Goal: Book appointment/travel/reservation

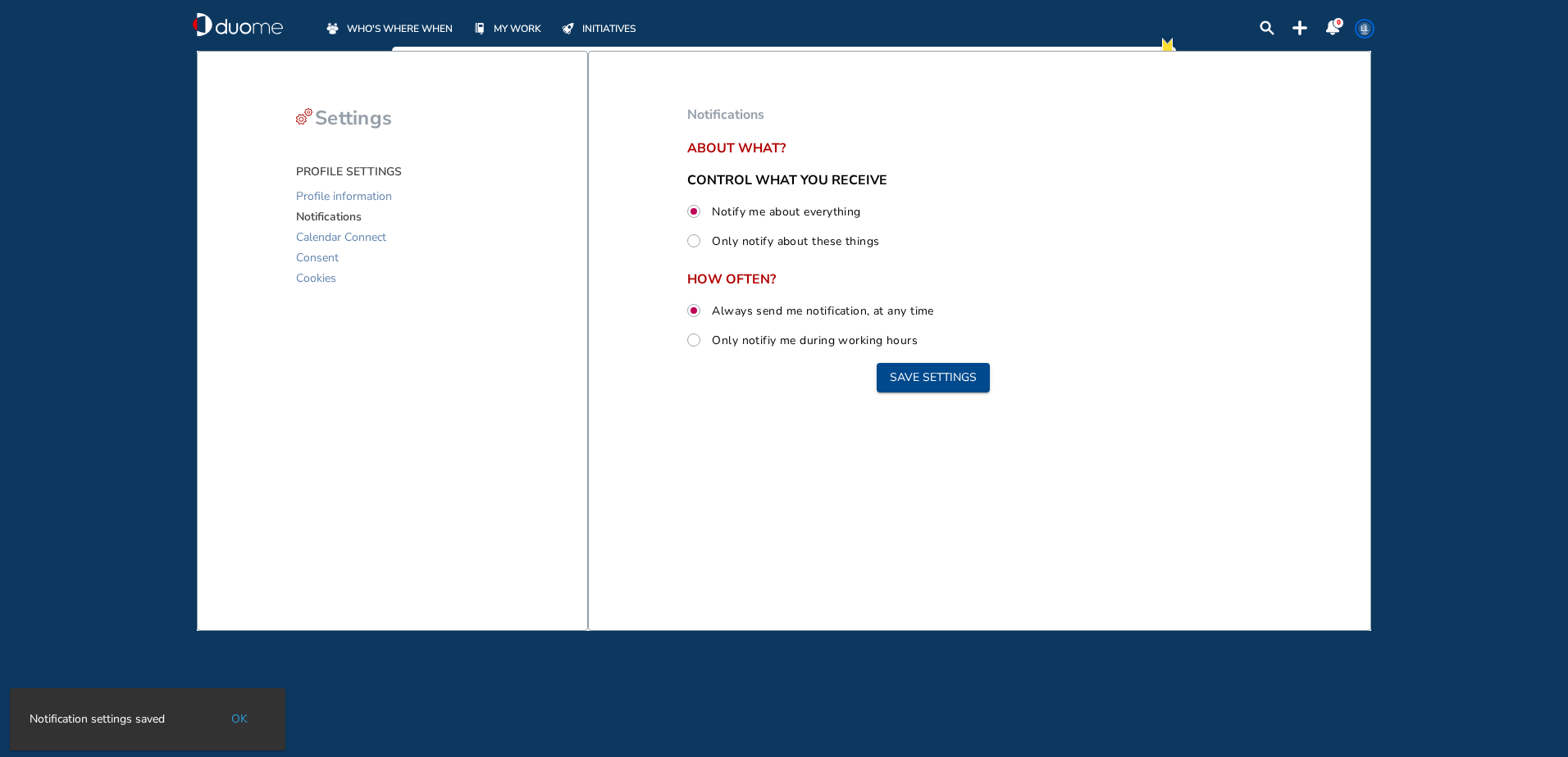
click at [395, 21] on span "WHO'S WHERE WHEN" at bounding box center [399, 28] width 106 height 16
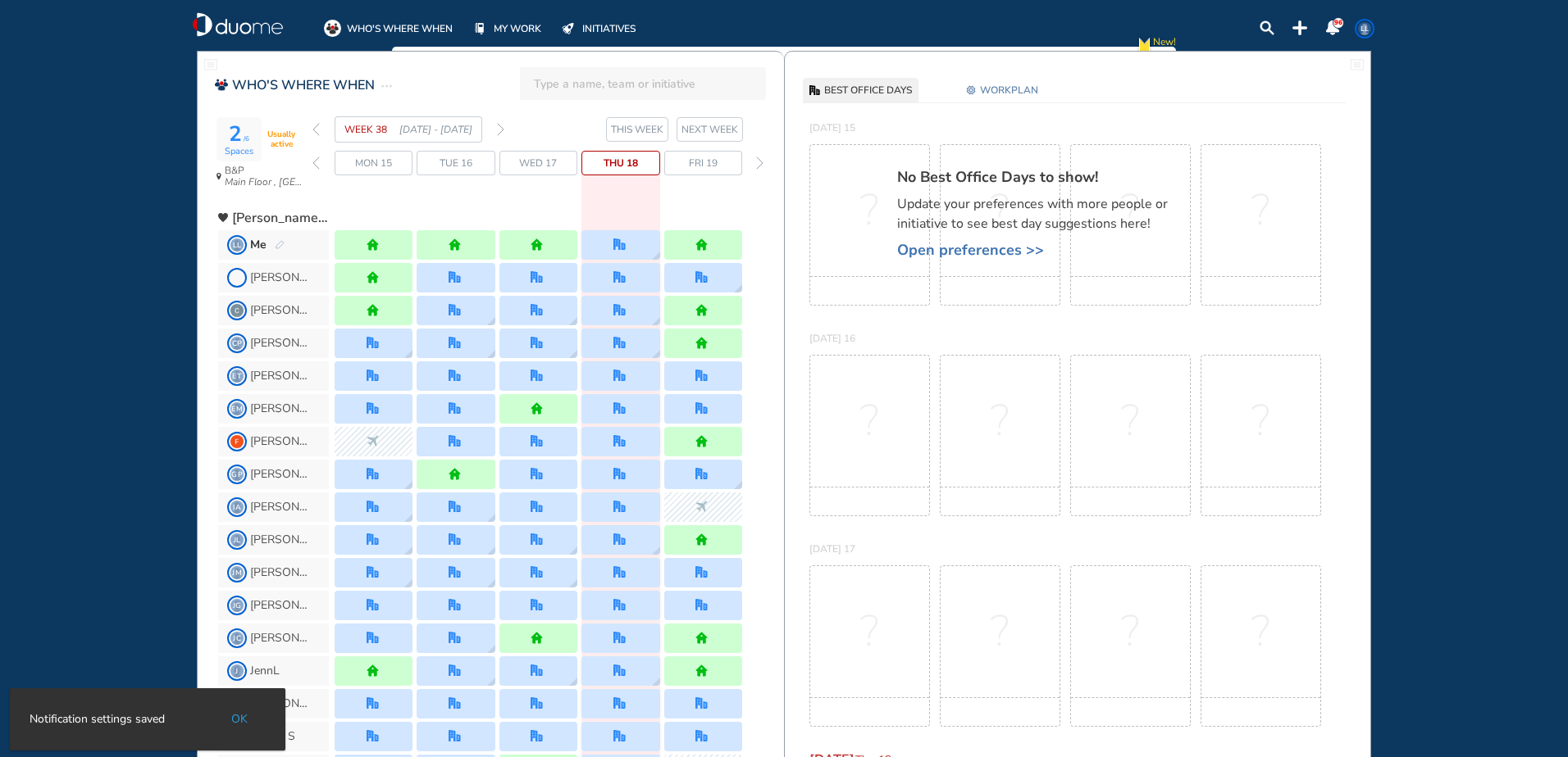
click at [496, 131] on div "WEEK 38 [DATE] - [DATE]" at bounding box center [408, 129] width 192 height 27
click at [501, 133] on img "forward week" at bounding box center [500, 129] width 8 height 13
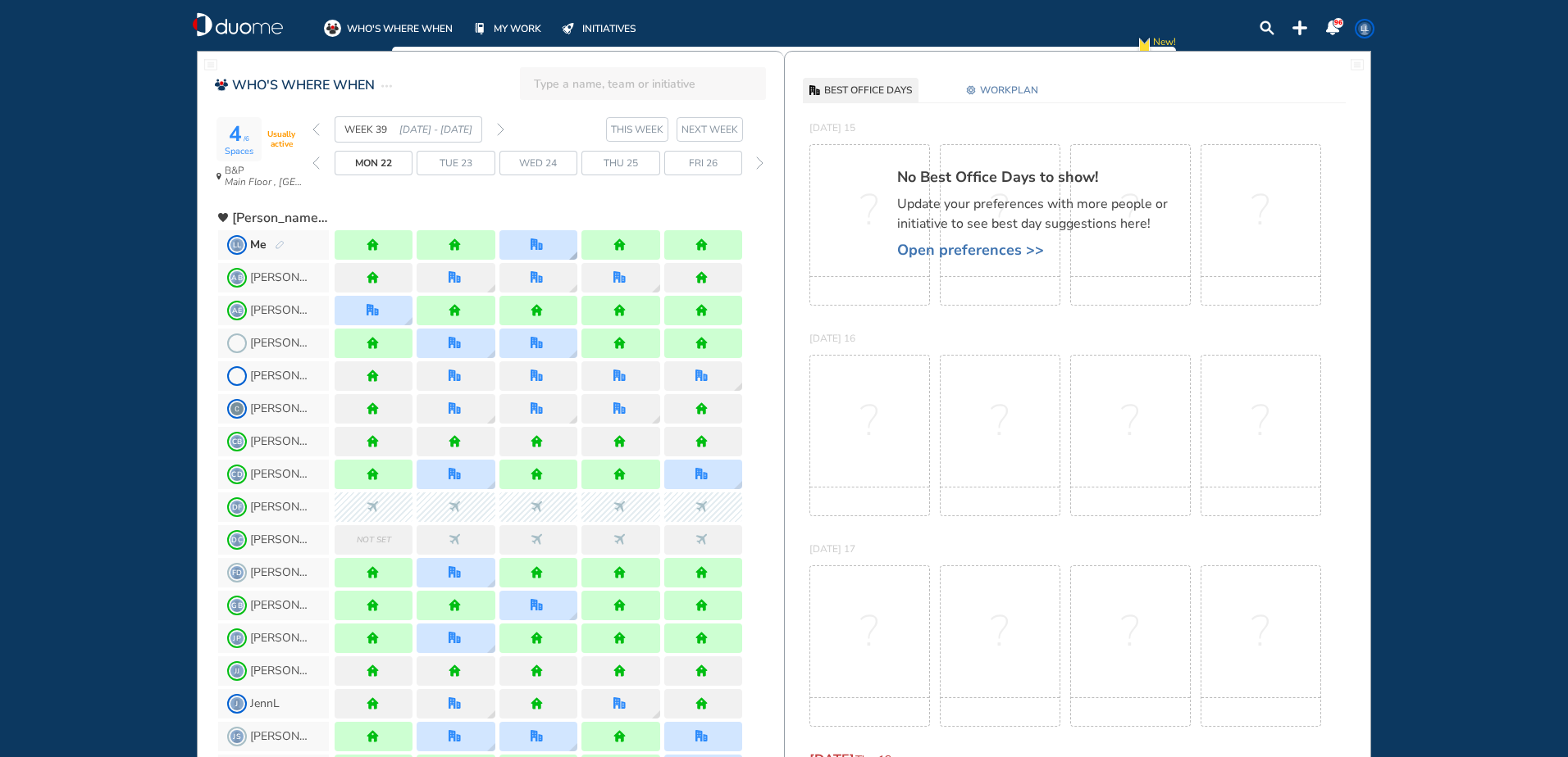
click at [560, 246] on div at bounding box center [538, 245] width 78 height 29
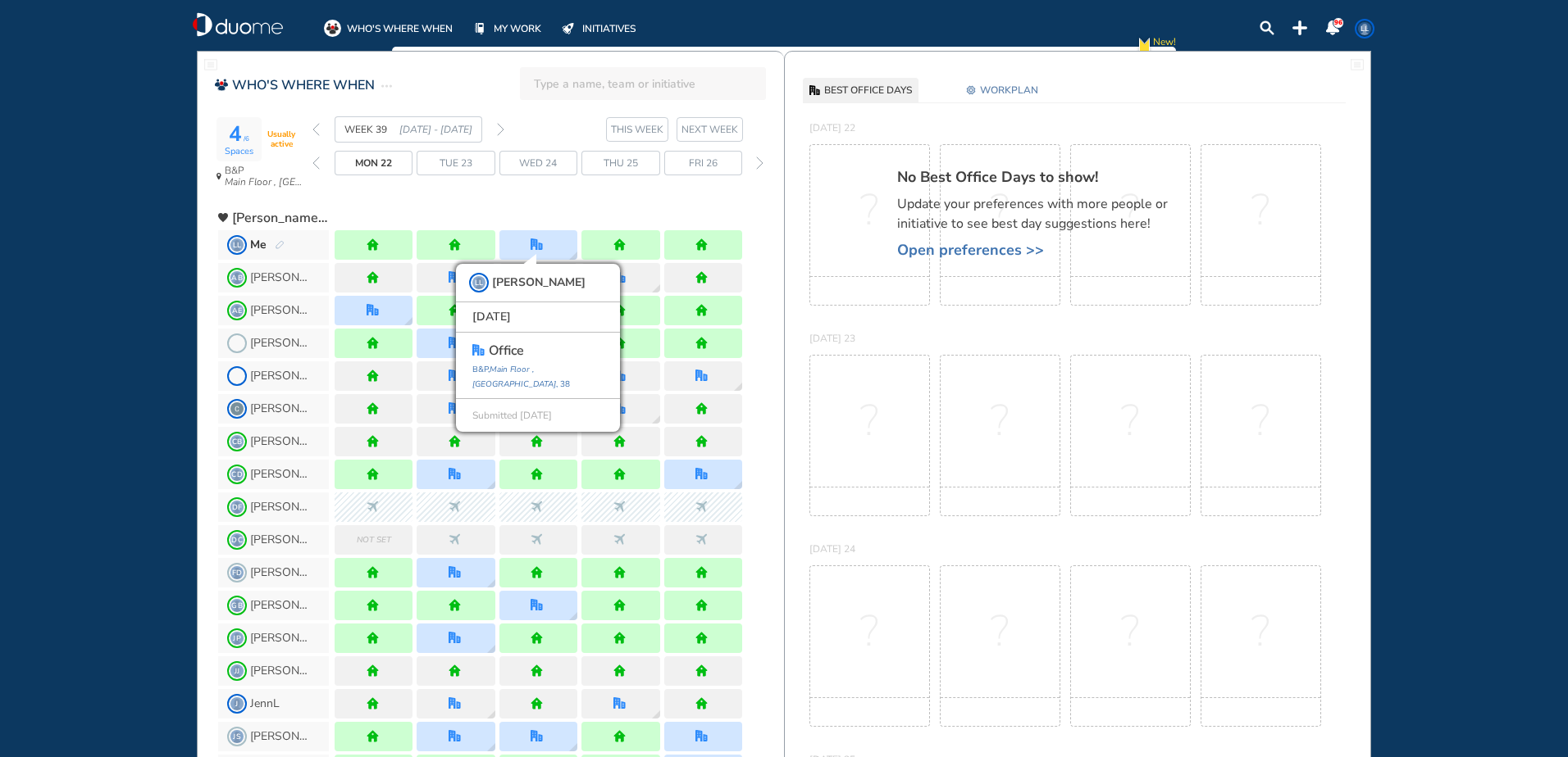
click at [503, 129] on img "forward week" at bounding box center [500, 129] width 8 height 13
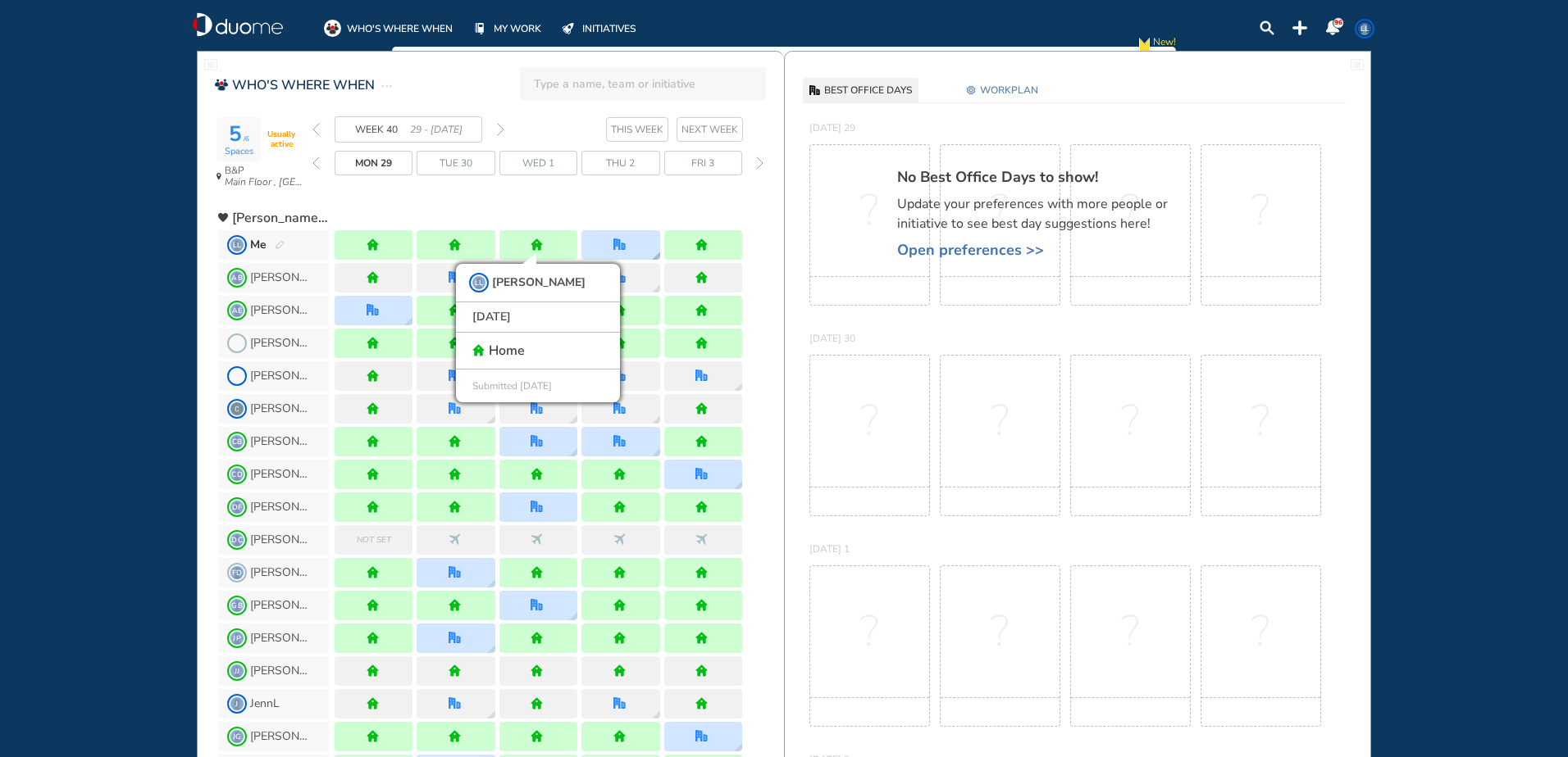
click at [614, 251] on img "office" at bounding box center [619, 244] width 12 height 12
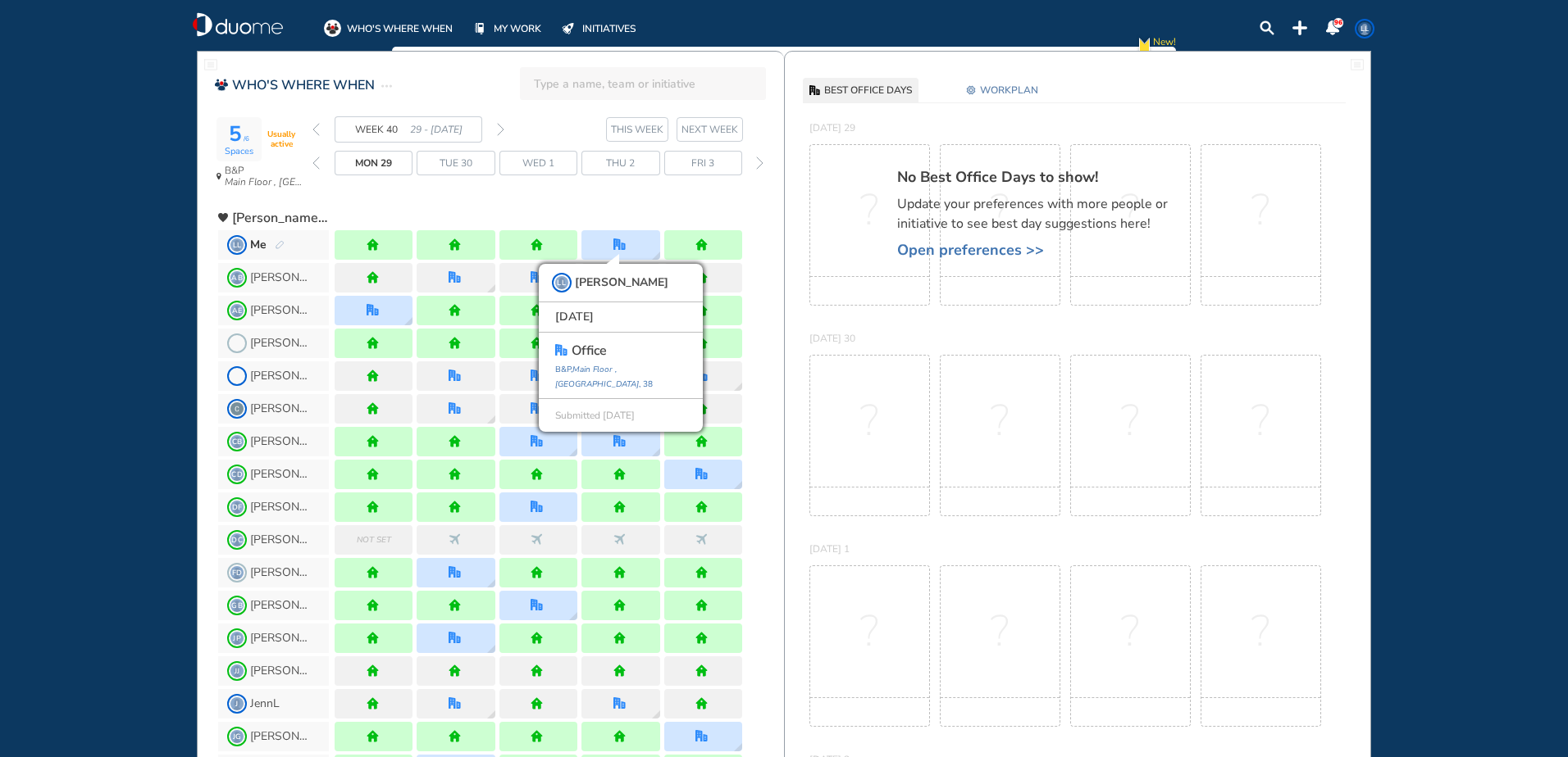
click at [500, 132] on img "forward week" at bounding box center [500, 129] width 8 height 13
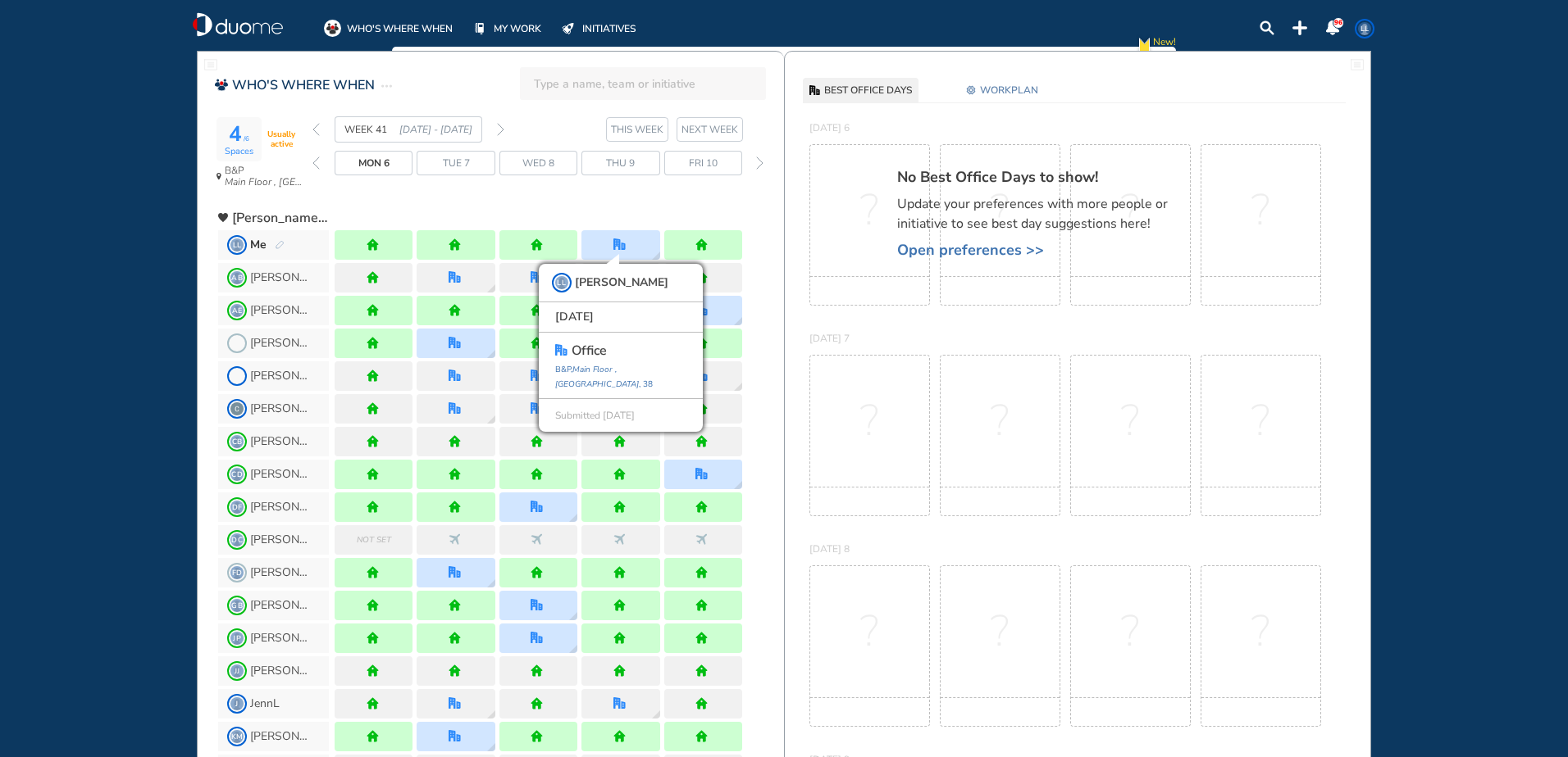
click at [501, 133] on img "forward week" at bounding box center [500, 129] width 8 height 13
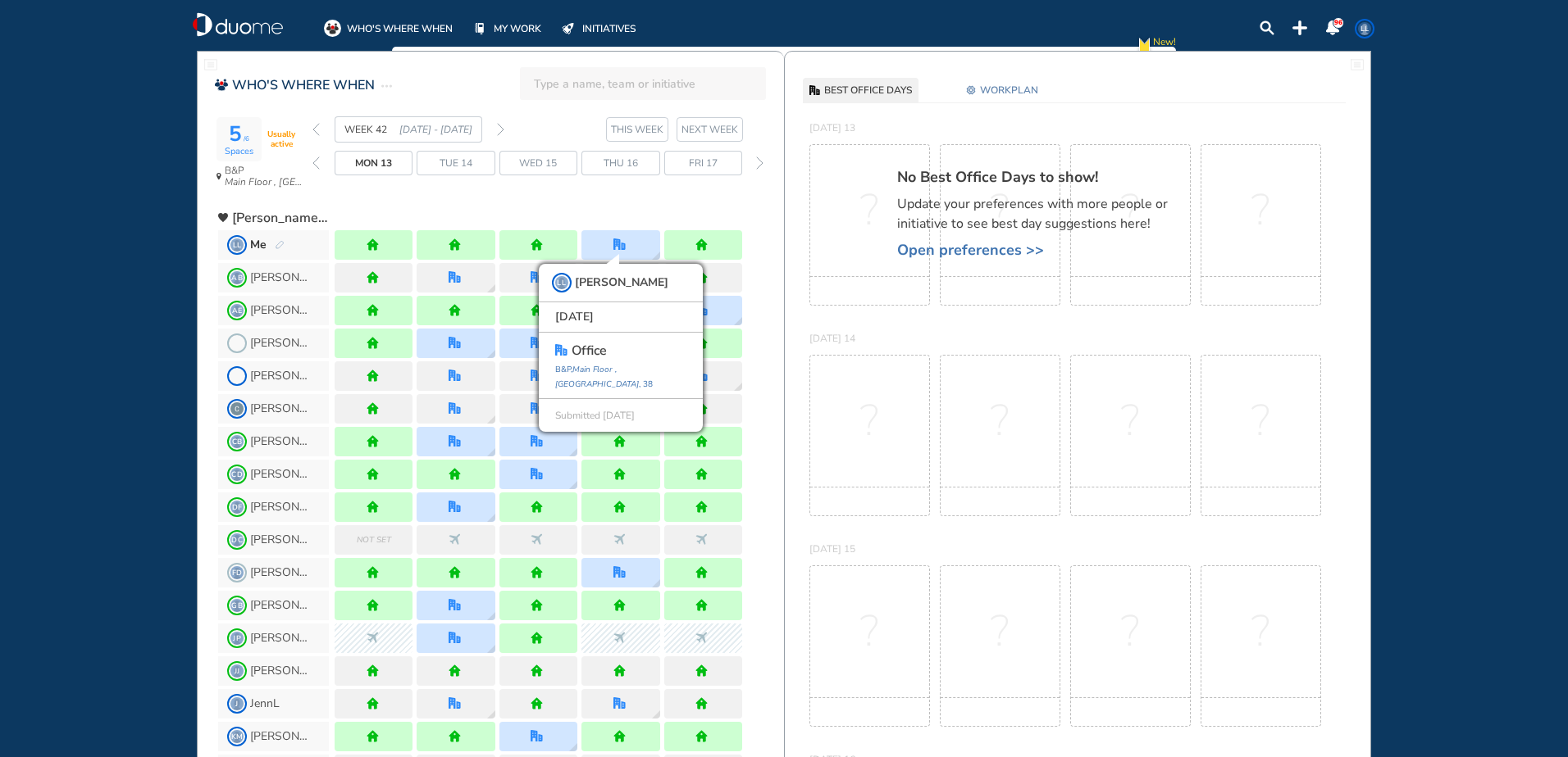
click at [501, 133] on img "forward week" at bounding box center [500, 129] width 8 height 13
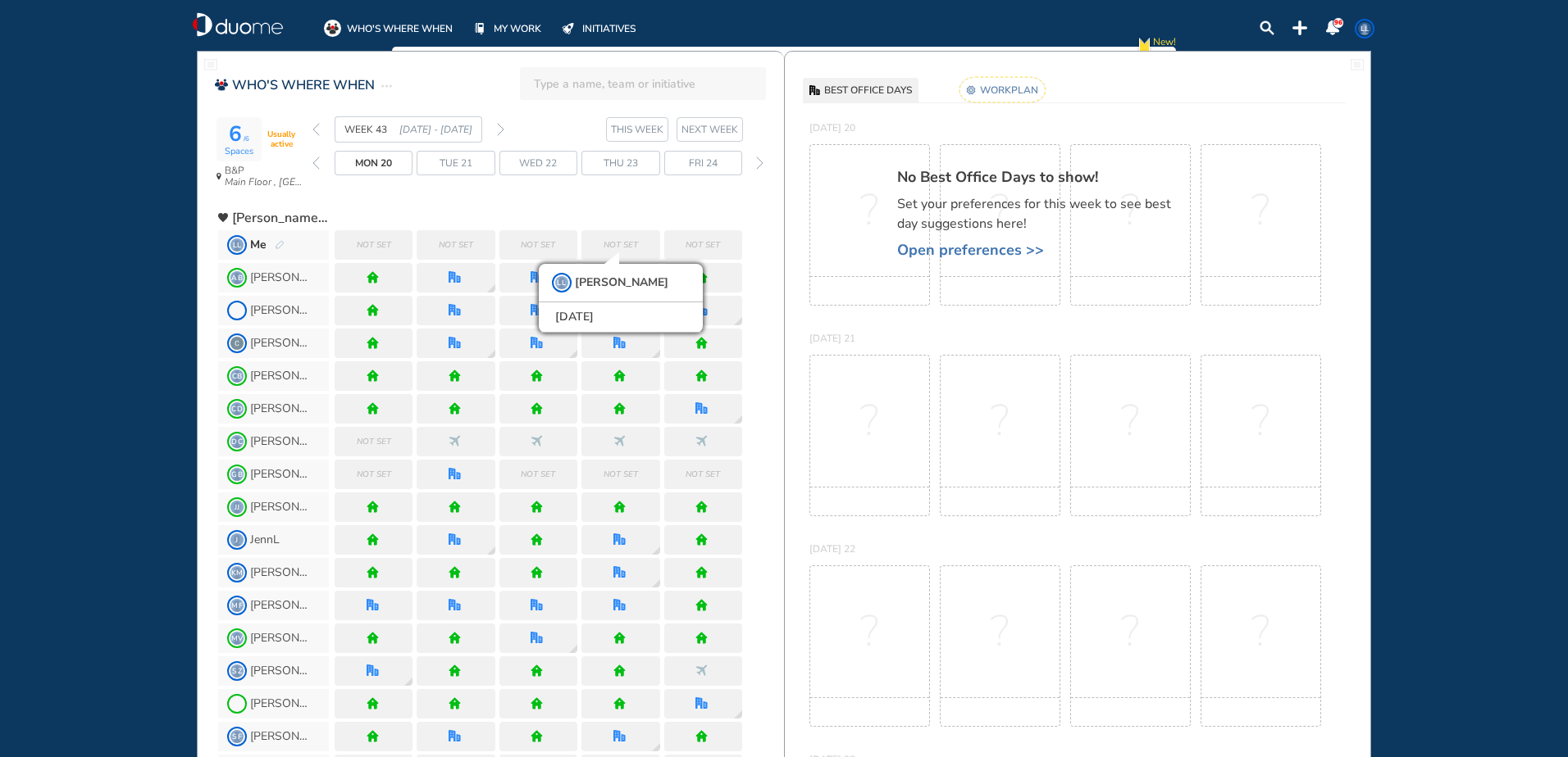
click at [958, 252] on span "Open preferences >>" at bounding box center [1040, 249] width 287 height 16
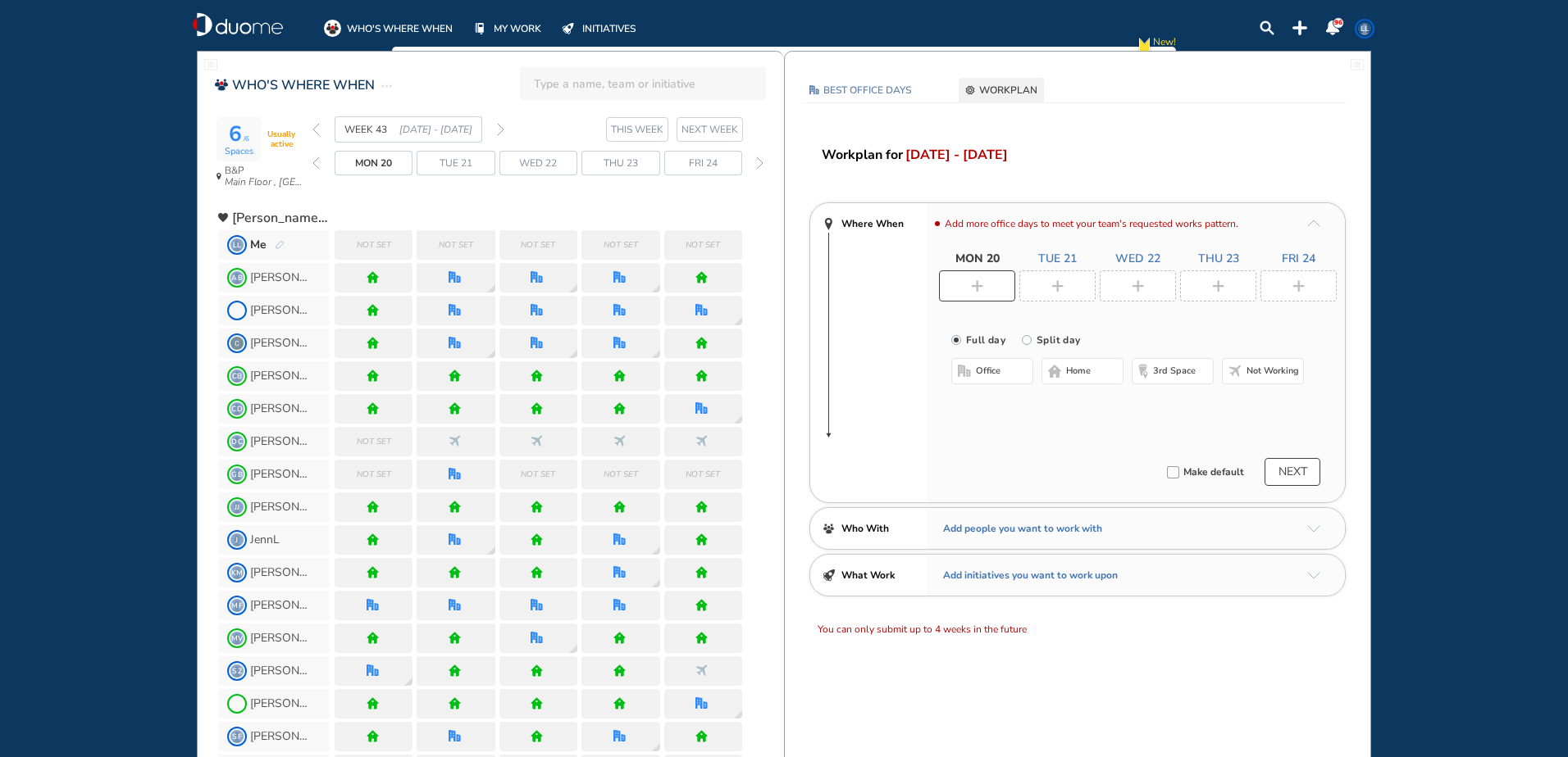
click at [1104, 372] on button "home" at bounding box center [1083, 371] width 82 height 27
click at [1052, 280] on img "plus-rounded-bdbdbd" at bounding box center [1058, 286] width 12 height 12
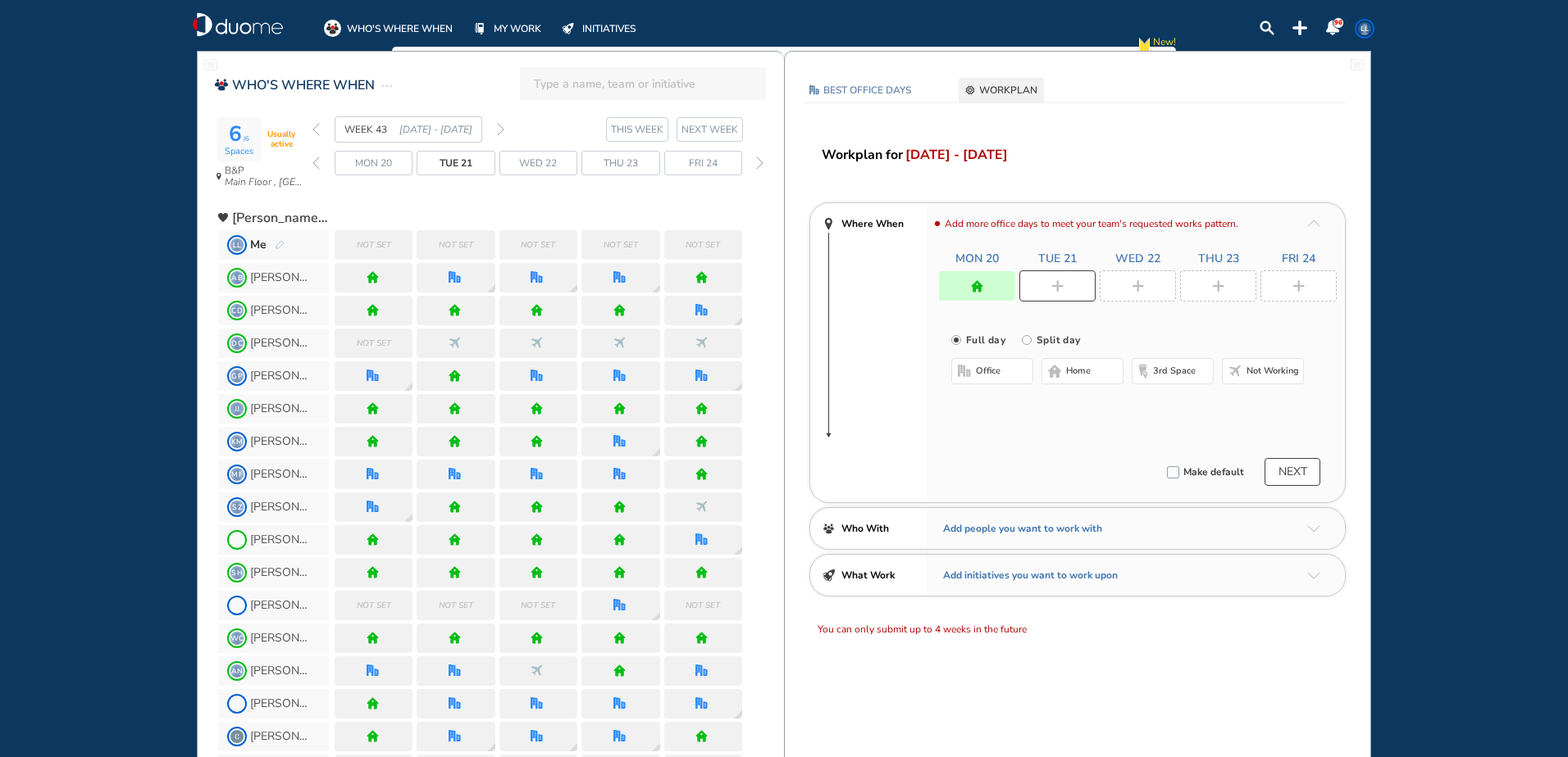
click at [1089, 368] on span "home" at bounding box center [1078, 370] width 25 height 13
click at [1109, 285] on div at bounding box center [1137, 285] width 76 height 31
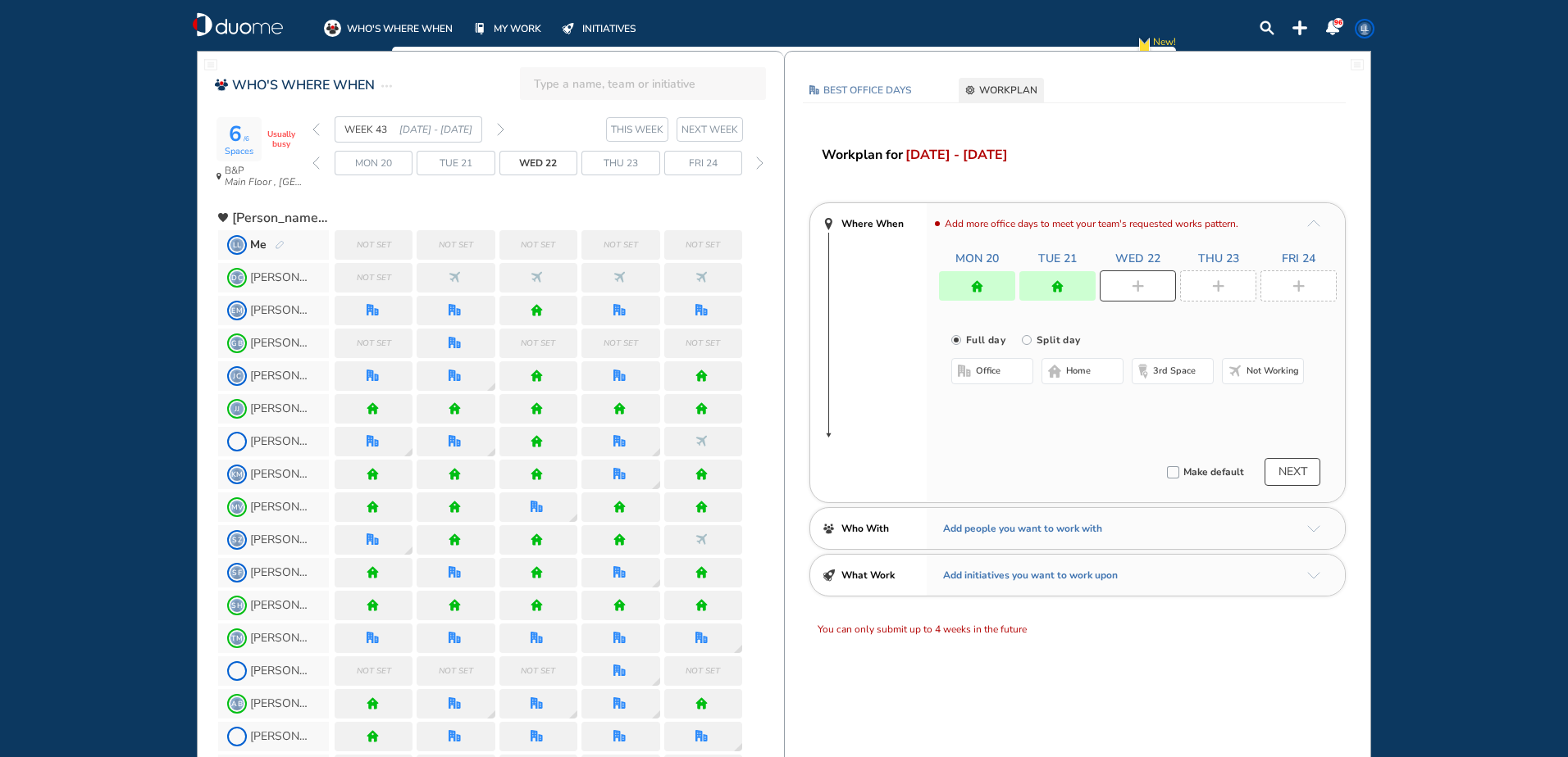
drag, startPoint x: 1116, startPoint y: 369, endPoint x: 1127, endPoint y: 351, distance: 21.1
click at [1114, 369] on button "home" at bounding box center [1083, 371] width 82 height 27
click at [1240, 288] on div at bounding box center [1218, 285] width 76 height 31
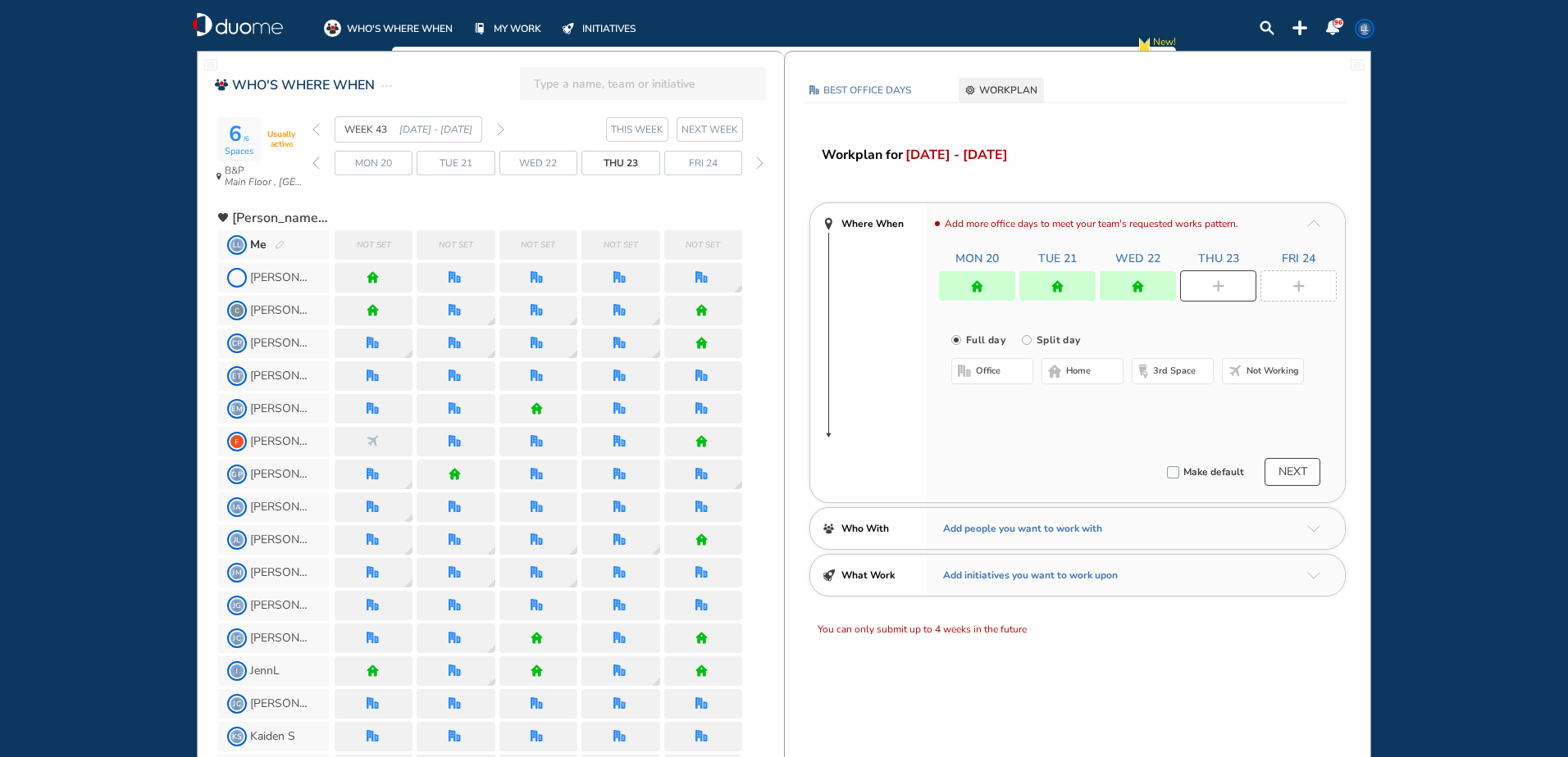
click at [1007, 379] on button "office" at bounding box center [992, 371] width 82 height 27
click at [1094, 425] on button "Select a Desk" at bounding box center [1070, 424] width 74 height 16
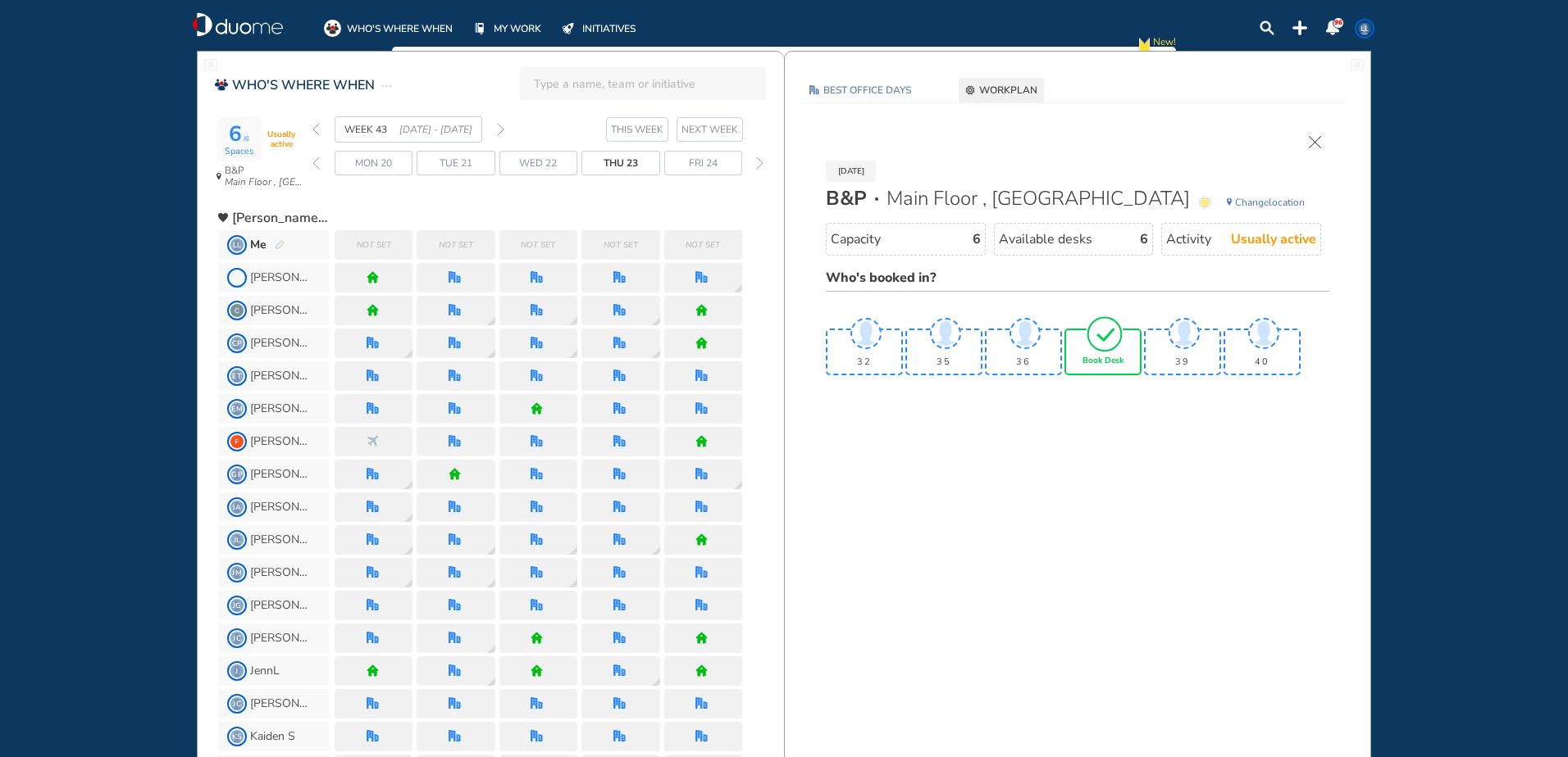
click at [1120, 357] on span "Book Desk" at bounding box center [1103, 361] width 41 height 9
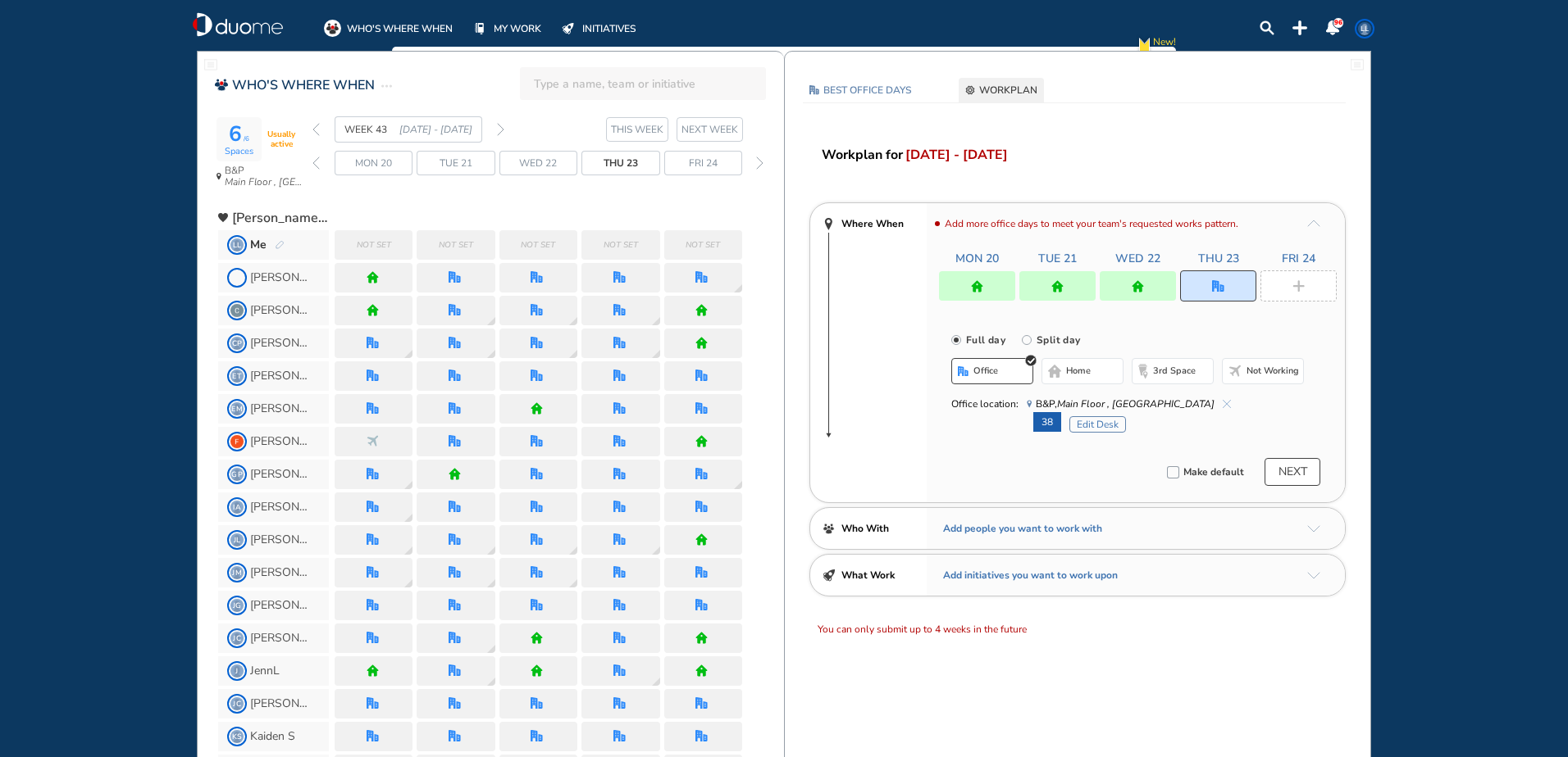
click at [1282, 291] on div at bounding box center [1298, 285] width 76 height 31
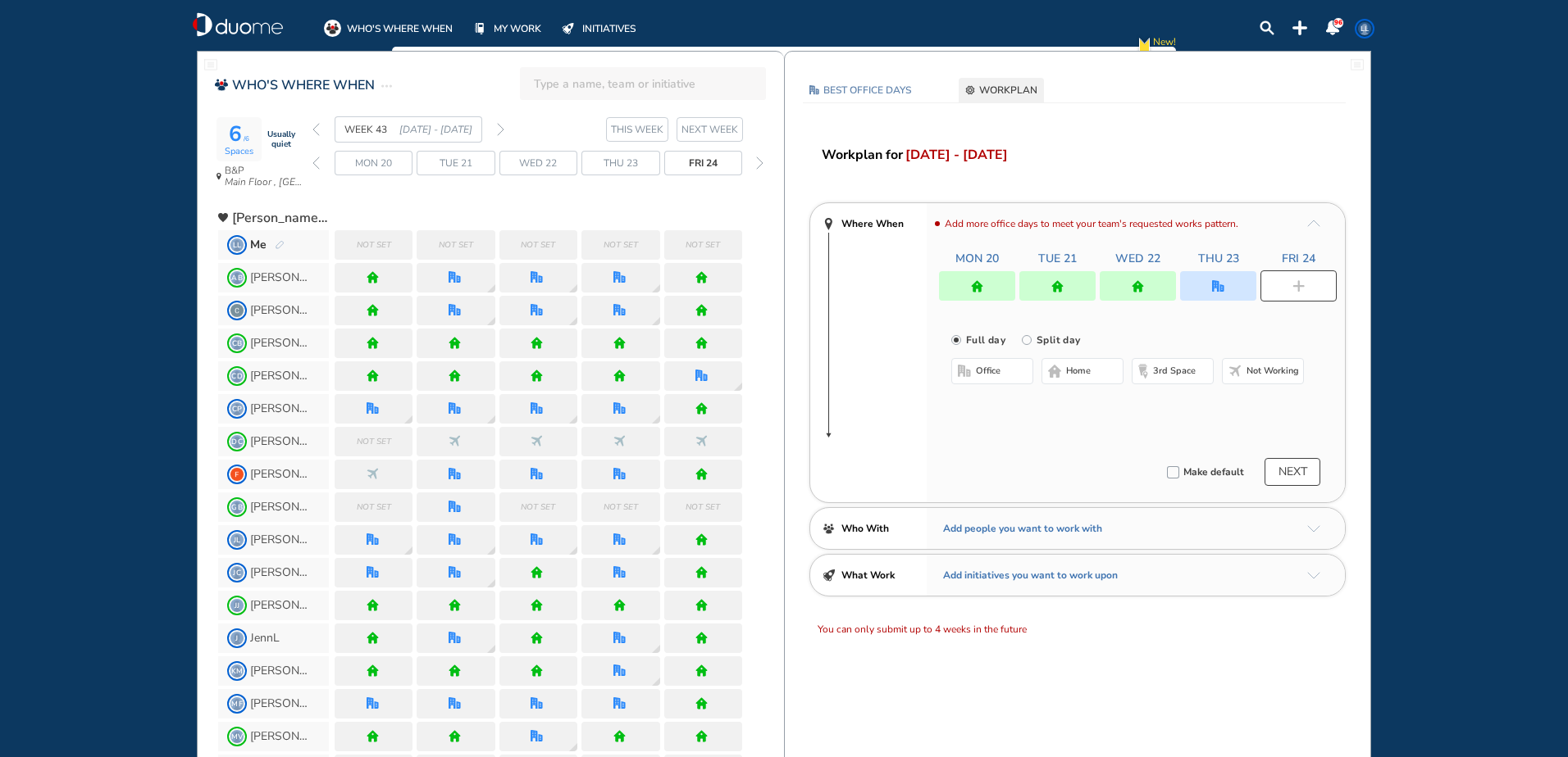
click at [1090, 371] on span "home" at bounding box center [1078, 370] width 25 height 13
click at [1302, 469] on button "NEXT" at bounding box center [1292, 472] width 56 height 28
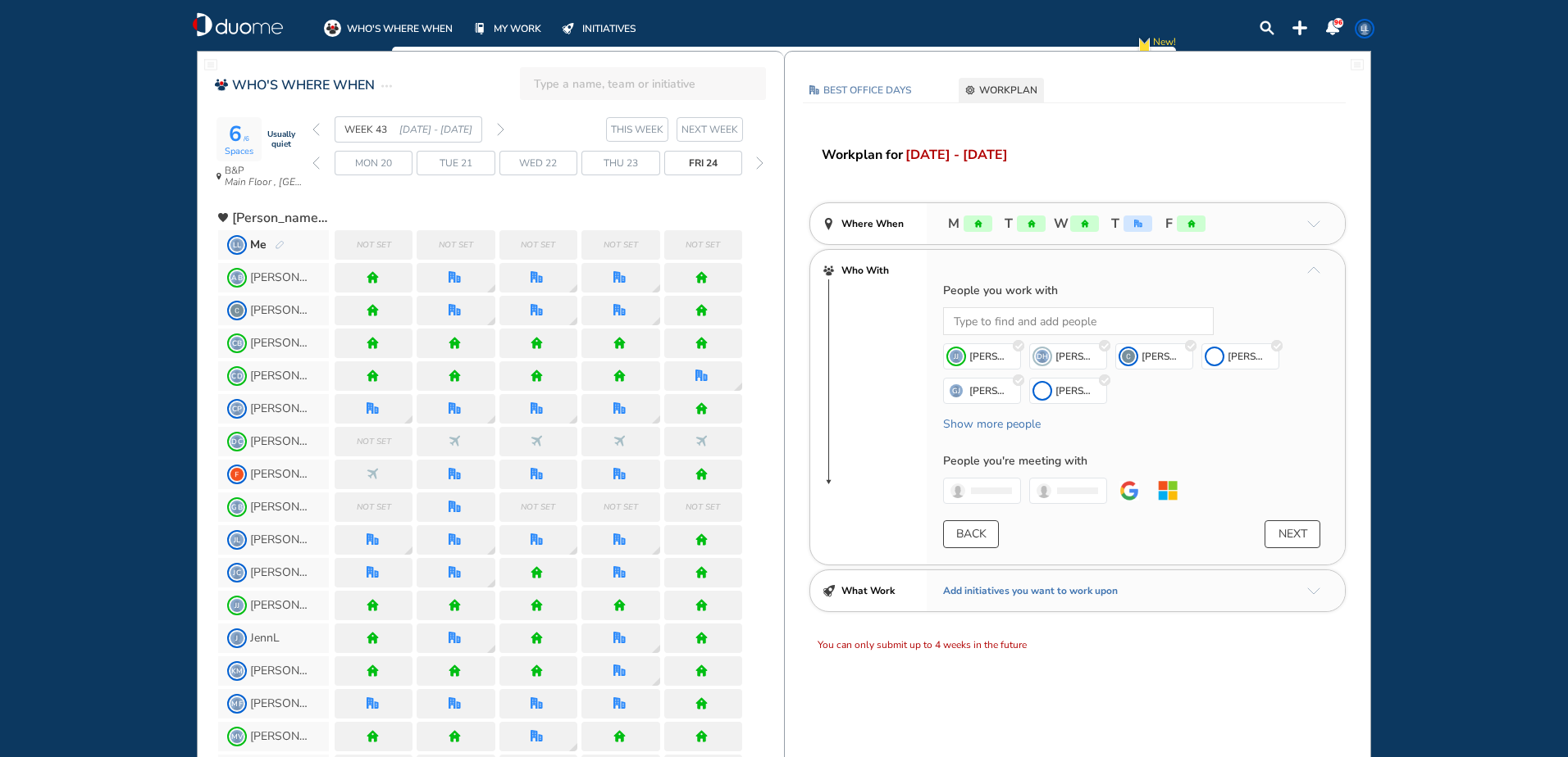
click at [1294, 531] on button "NEXT" at bounding box center [1292, 534] width 56 height 28
